Goal: Navigation & Orientation: Find specific page/section

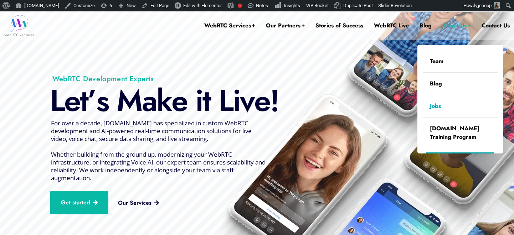
click at [429, 105] on link "Jobs" at bounding box center [459, 106] width 75 height 22
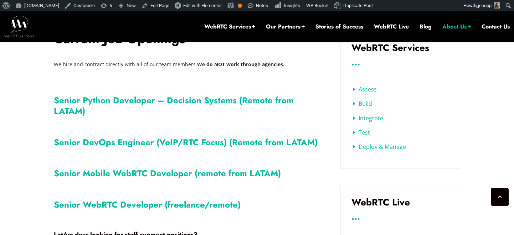
scroll to position [277, 0]
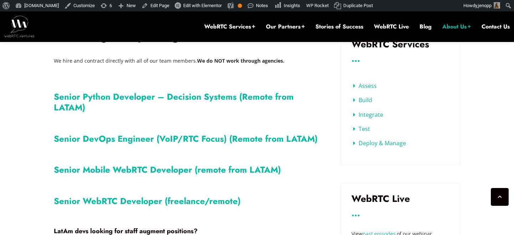
click at [188, 93] on link "Senior Python Developer – Decision Systems (Remote from LATAM)" at bounding box center [174, 101] width 240 height 23
